Goal: Task Accomplishment & Management: Manage account settings

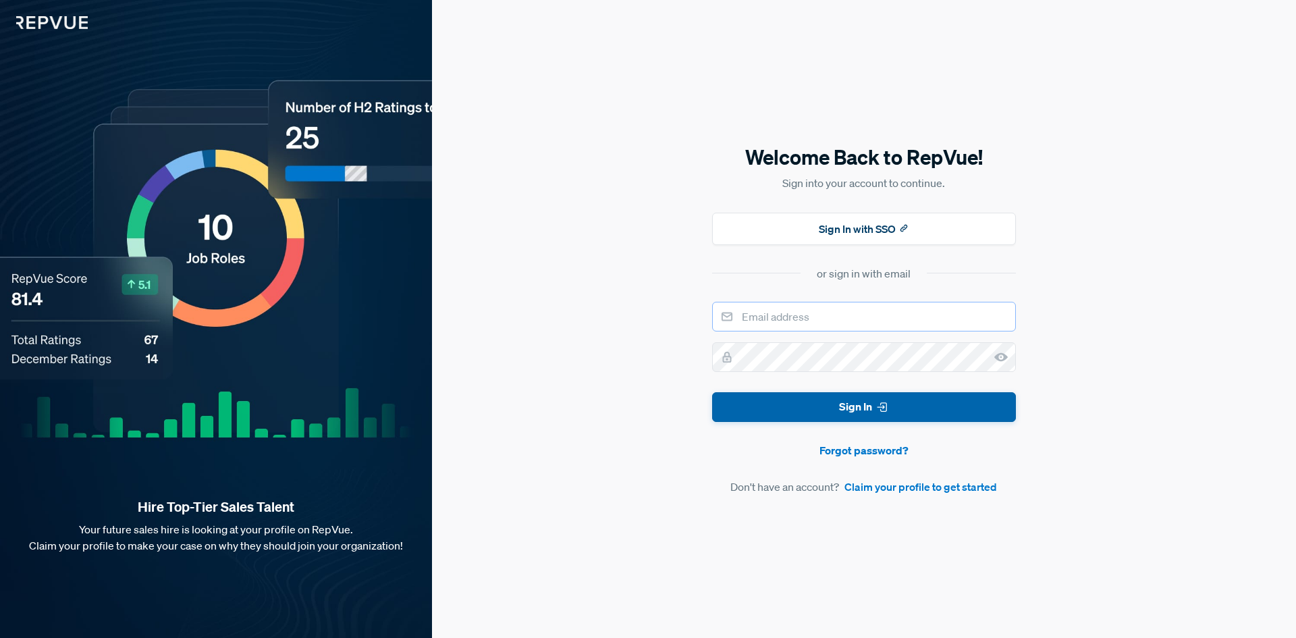
type input "[EMAIL_ADDRESS][DOMAIN_NAME]"
click at [800, 407] on button "Sign In" at bounding box center [864, 407] width 304 height 30
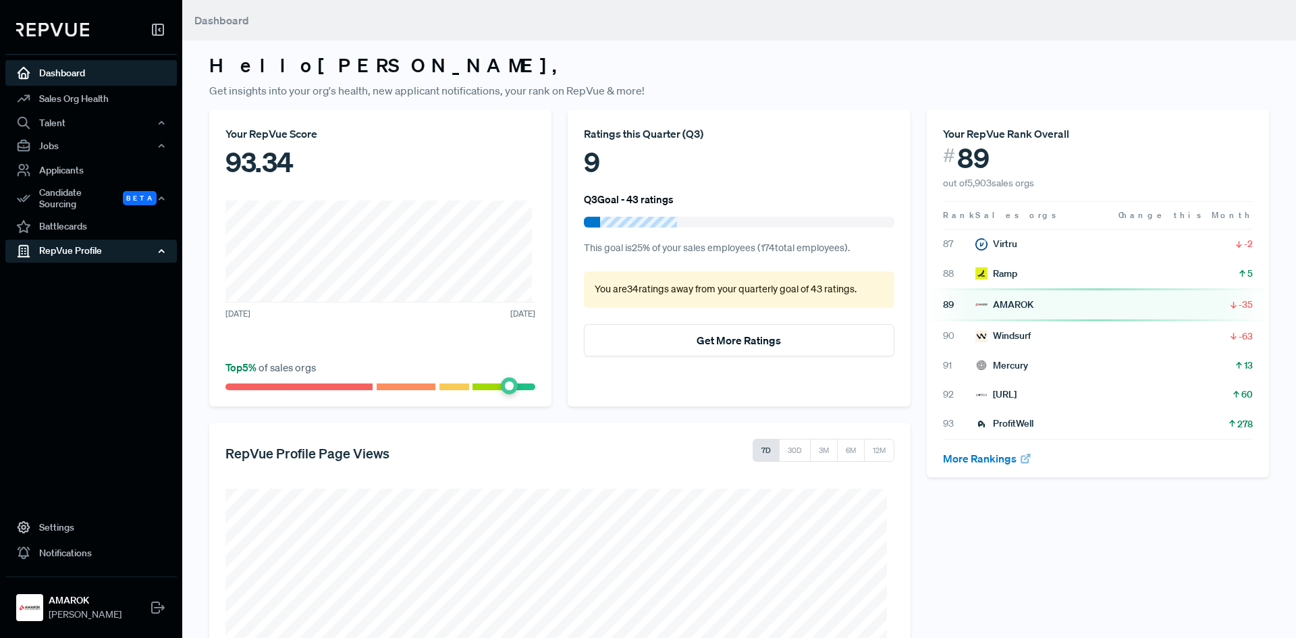
click at [81, 242] on div "RepVue Profile" at bounding box center [90, 251] width 171 height 23
click at [72, 271] on link "Profile Overview" at bounding box center [109, 283] width 171 height 34
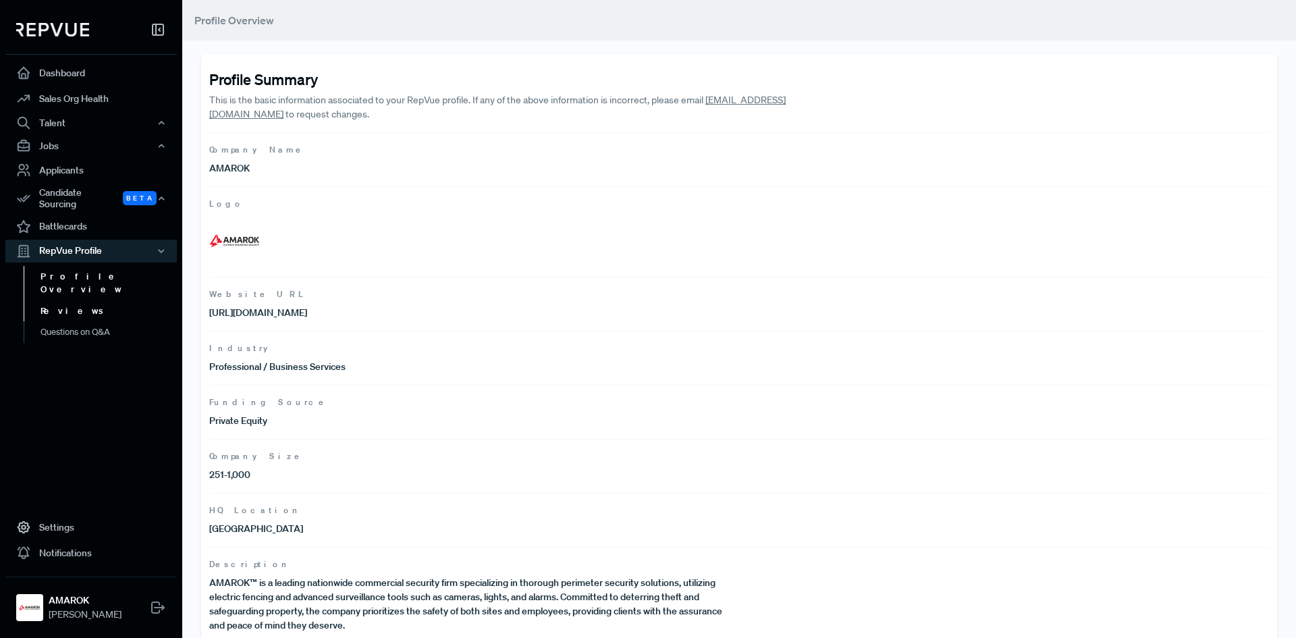
click at [69, 300] on link "Reviews" at bounding box center [109, 311] width 171 height 22
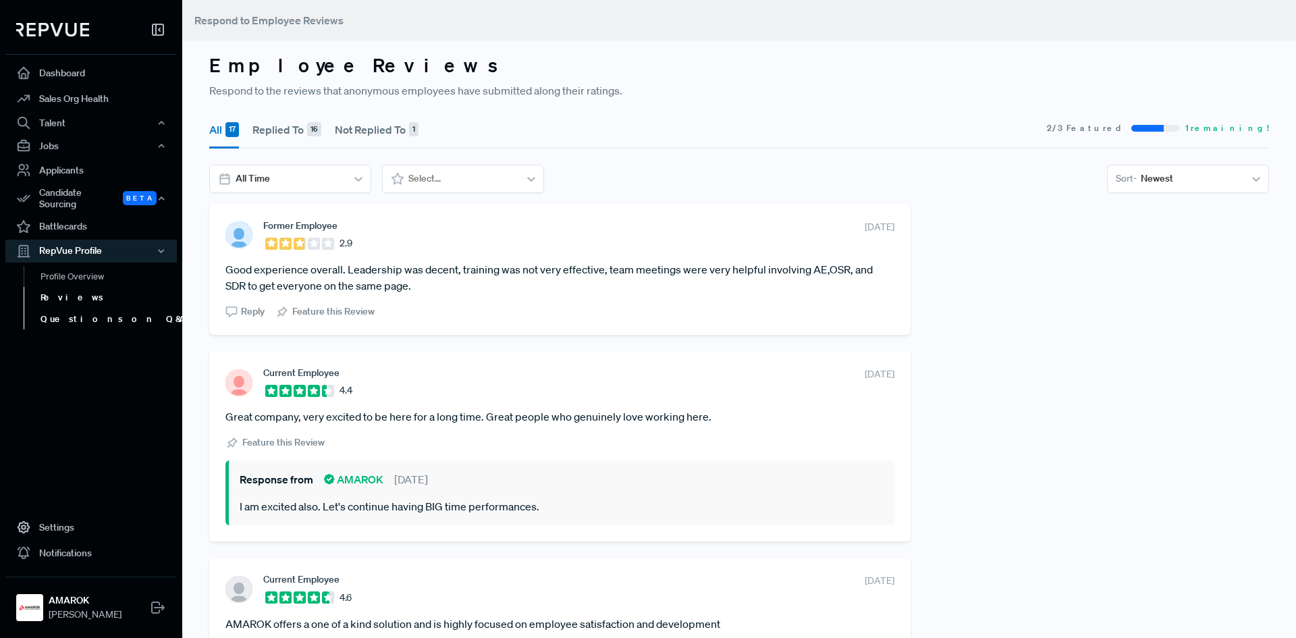
click at [57, 310] on link "Questions on Q&A" at bounding box center [109, 319] width 171 height 22
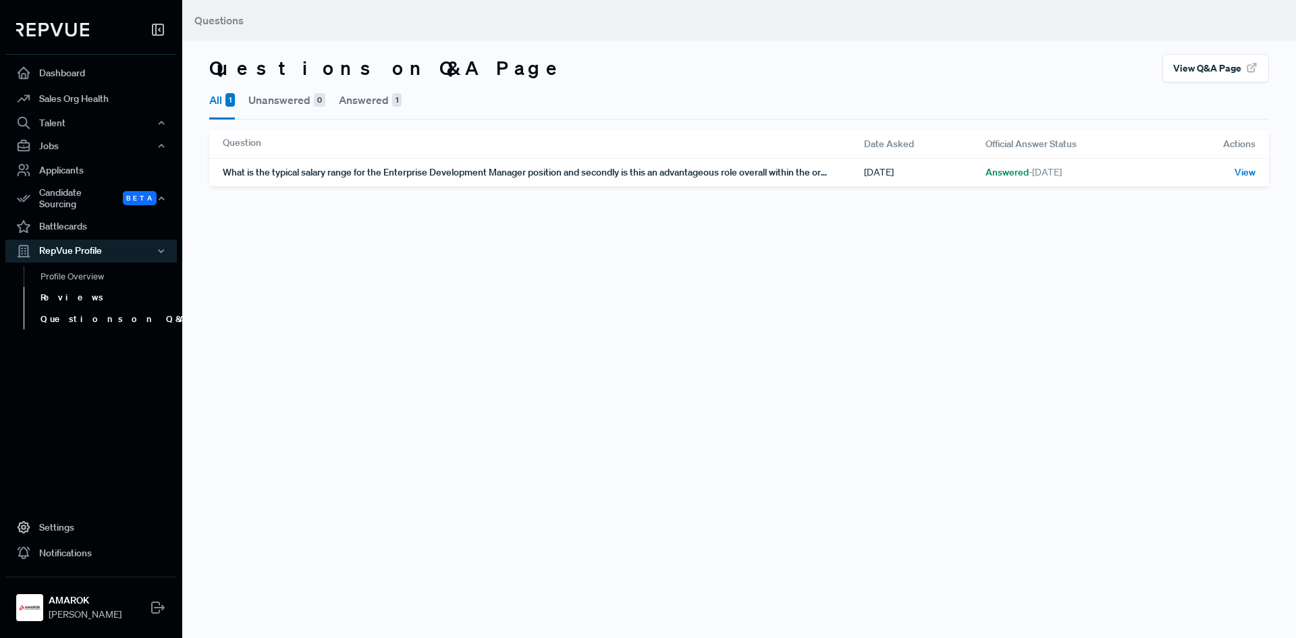
click at [56, 290] on link "Reviews" at bounding box center [109, 298] width 171 height 22
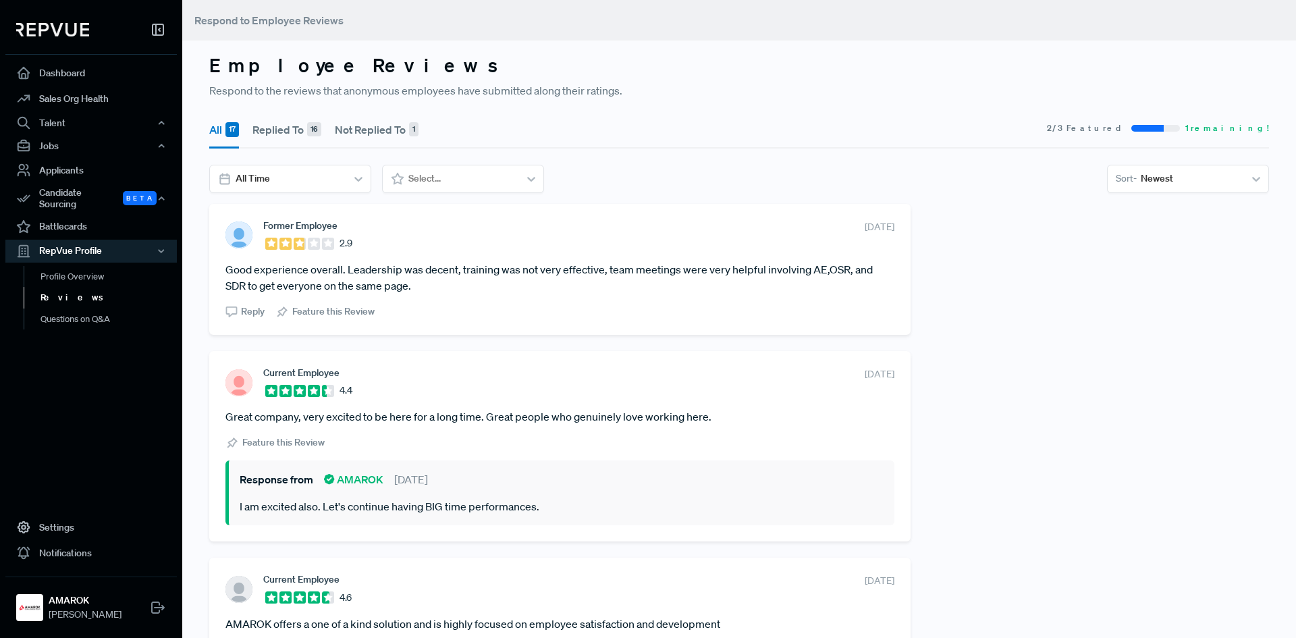
click at [285, 244] on use at bounding box center [285, 243] width 9 height 9
click at [649, 241] on section "Former Employee 2.9 [DATE]" at bounding box center [559, 235] width 669 height 30
click at [55, 74] on link "Dashboard" at bounding box center [90, 73] width 171 height 26
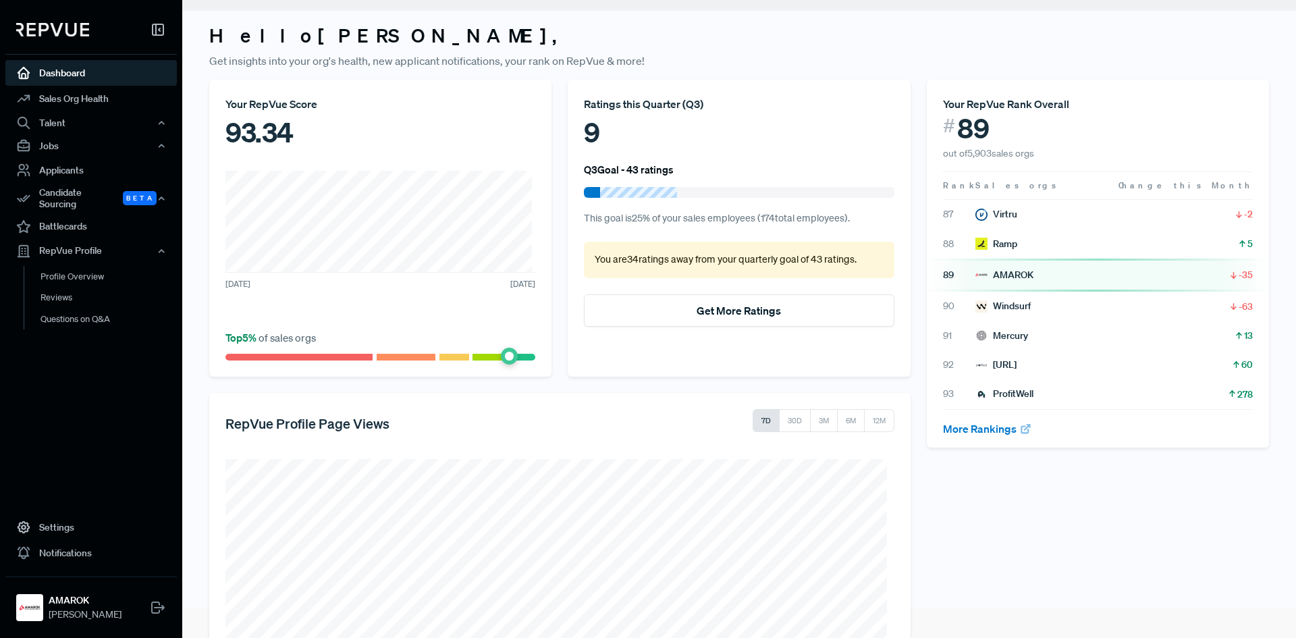
scroll to position [17, 0]
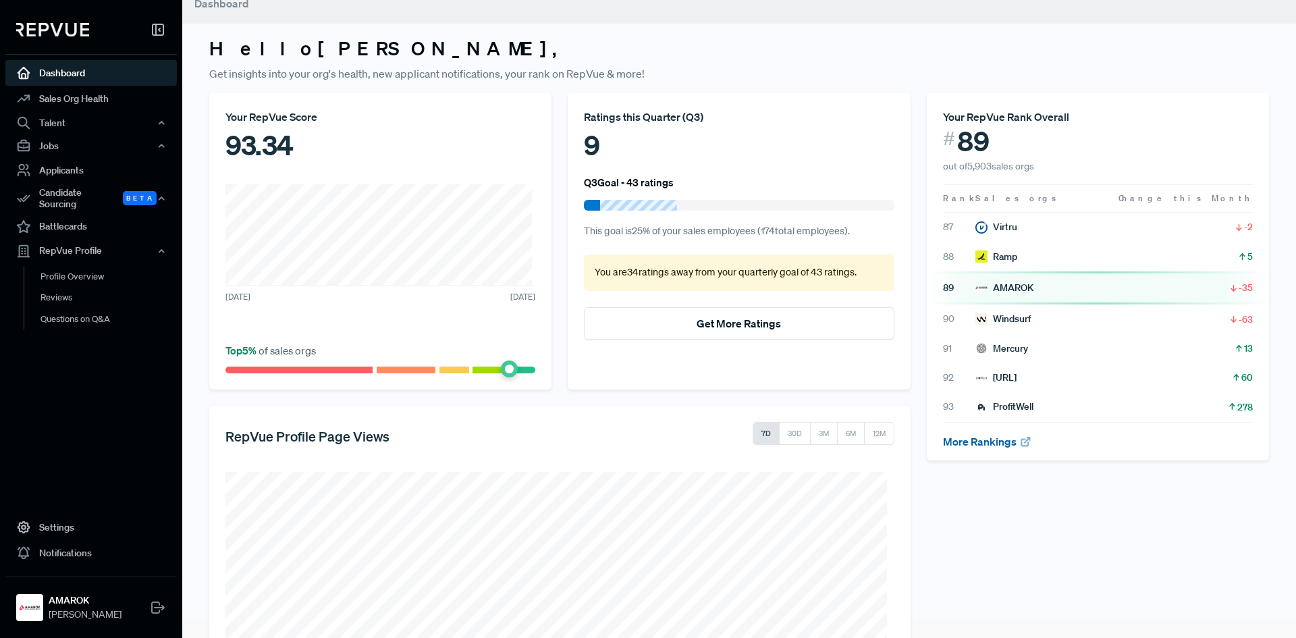
click at [961, 442] on link "More Rankings" at bounding box center [987, 441] width 89 height 13
click at [62, 289] on link "Reviews" at bounding box center [109, 298] width 171 height 22
